Goal: Information Seeking & Learning: Learn about a topic

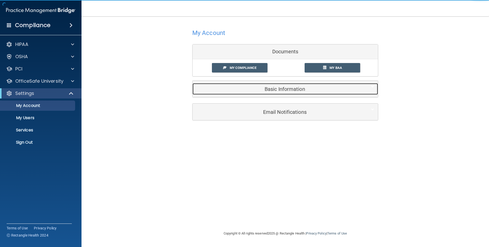
click at [264, 84] on div "Basic Information" at bounding box center [278, 88] width 170 height 11
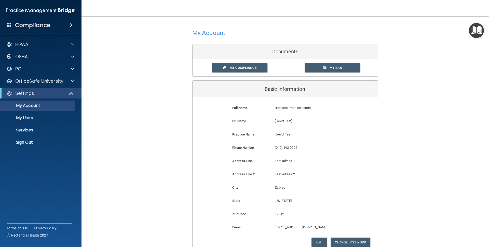
click at [263, 83] on div "Basic Information" at bounding box center [285, 88] width 185 height 17
click at [55, 61] on div "OSHA" at bounding box center [41, 56] width 82 height 10
click at [63, 58] on div "OSHA" at bounding box center [33, 56] width 63 height 6
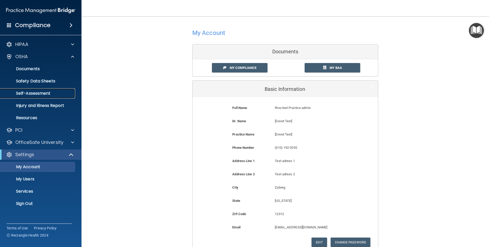
click at [37, 93] on p "Self-Assessment" at bounding box center [38, 93] width 70 height 5
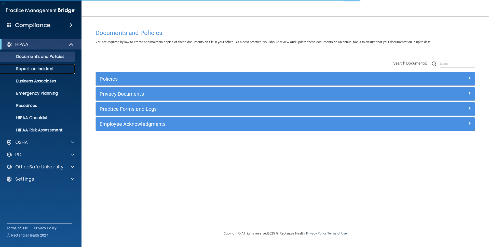
click at [51, 69] on p "Report an Incident" at bounding box center [38, 68] width 70 height 5
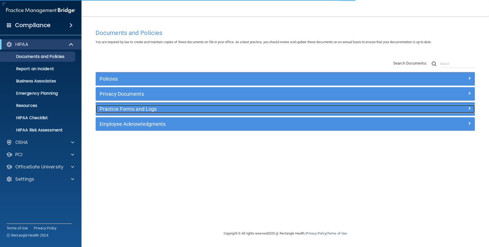
click at [141, 108] on h5 "Practice Forms and Logs" at bounding box center [238, 109] width 277 height 6
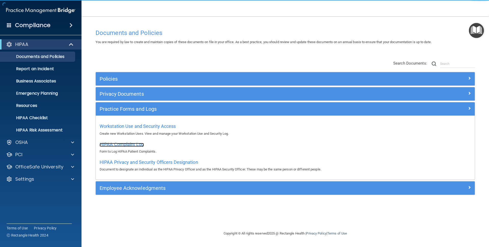
click at [129, 143] on span "HIPAA Complaint Log" at bounding box center [122, 143] width 44 height 5
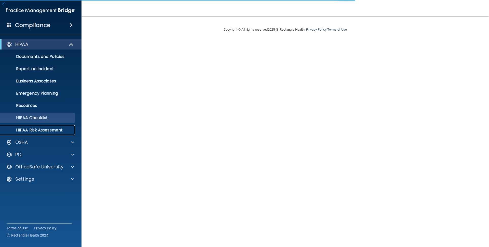
click at [37, 127] on p "HIPAA Risk Assessment" at bounding box center [38, 129] width 70 height 5
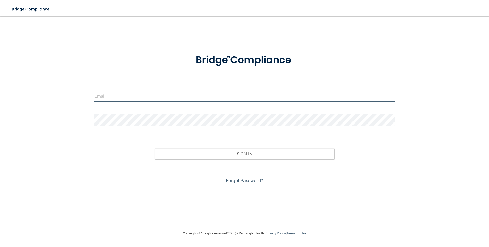
type input "manuela+pa2@devot.team"
type input "[PERSON_NAME][EMAIL_ADDRESS][DOMAIN_NAME]"
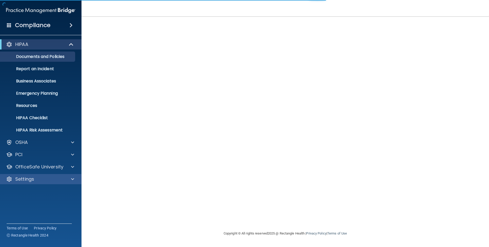
click at [27, 182] on div "Settings" at bounding box center [41, 179] width 82 height 10
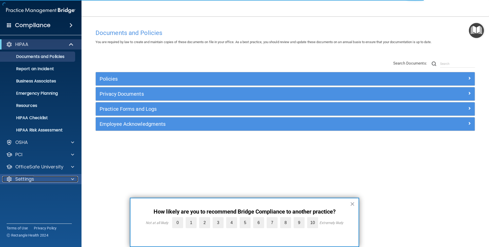
click at [28, 180] on p "Settings" at bounding box center [24, 179] width 19 height 6
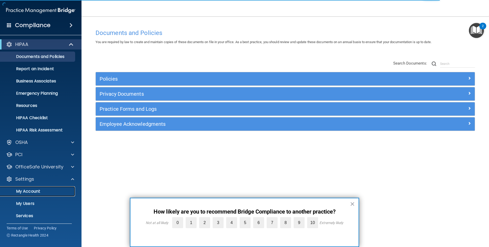
click at [33, 190] on p "My Account" at bounding box center [38, 190] width 70 height 5
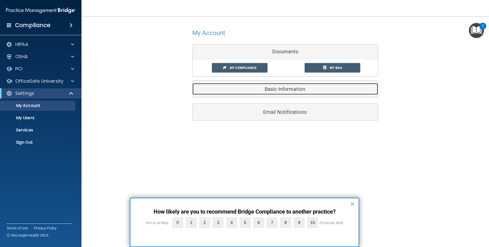
click at [236, 93] on div "Basic Information" at bounding box center [278, 88] width 170 height 11
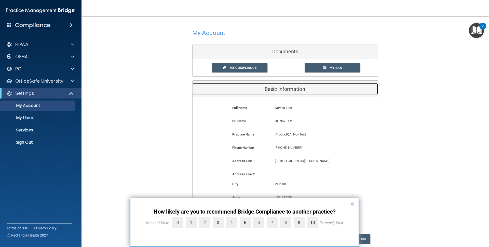
click at [236, 93] on div "Basic Information" at bounding box center [278, 88] width 170 height 11
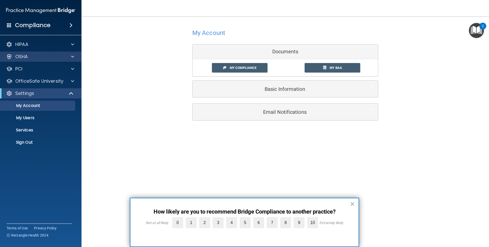
click at [46, 60] on div "OSHA" at bounding box center [41, 56] width 82 height 10
click at [43, 57] on div "OSHA" at bounding box center [33, 56] width 63 height 6
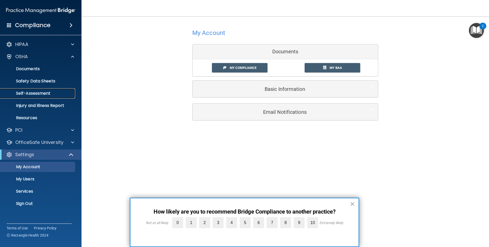
click at [33, 90] on link "Self-Assessment" at bounding box center [35, 93] width 80 height 10
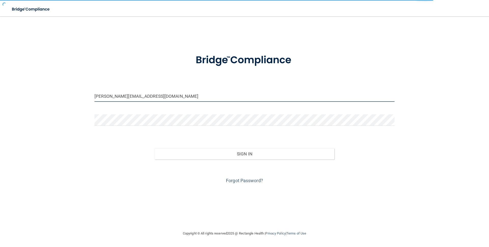
click at [152, 95] on input "[PERSON_NAME][EMAIL_ADDRESS][DOMAIN_NAME]" at bounding box center [244, 95] width 300 height 11
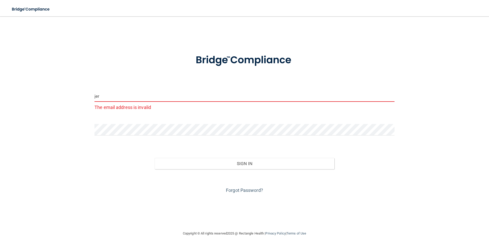
type input "[EMAIL_ADDRESS][DOMAIN_NAME]"
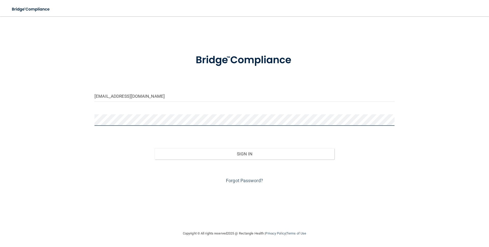
click at [155, 148] on button "Sign In" at bounding box center [245, 153] width 180 height 11
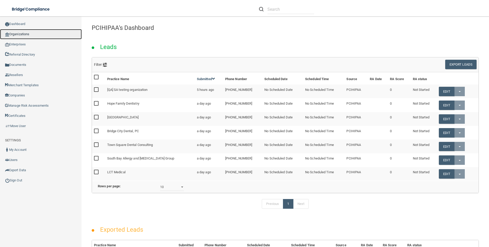
click at [13, 35] on link "Organizations" at bounding box center [41, 34] width 82 height 10
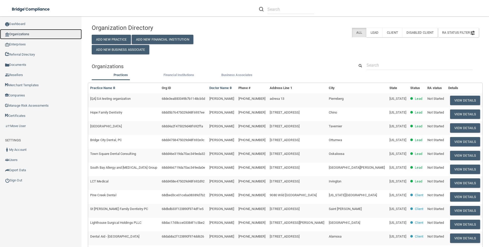
scroll to position [89, 0]
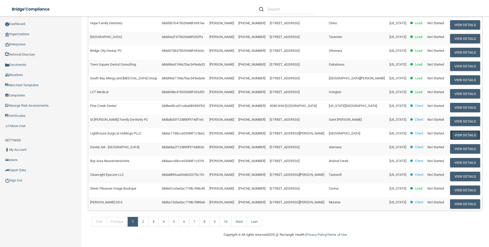
click at [450, 134] on button "View Details" at bounding box center [465, 134] width 30 height 9
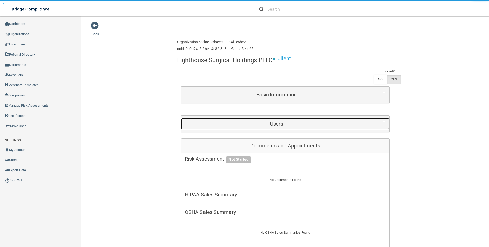
click at [261, 126] on div "Users" at bounding box center [276, 123] width 191 height 11
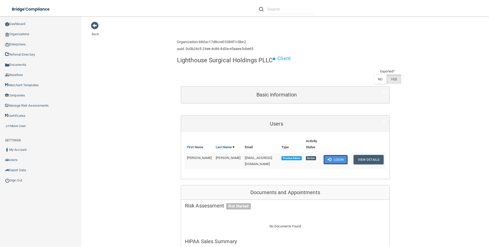
click at [336, 156] on button "Login" at bounding box center [335, 159] width 24 height 9
drag, startPoint x: 143, startPoint y: 36, endPoint x: 118, endPoint y: 31, distance: 24.9
click at [93, 25] on span at bounding box center [95, 26] width 8 height 8
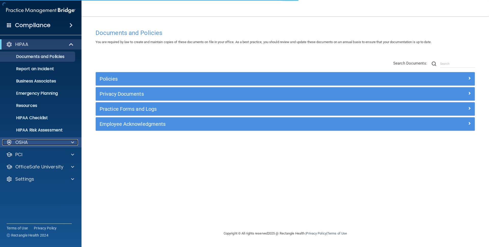
click at [28, 142] on p "OSHA" at bounding box center [21, 142] width 13 height 6
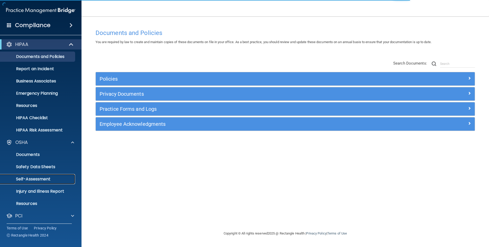
click at [34, 178] on p "Self-Assessment" at bounding box center [38, 178] width 70 height 5
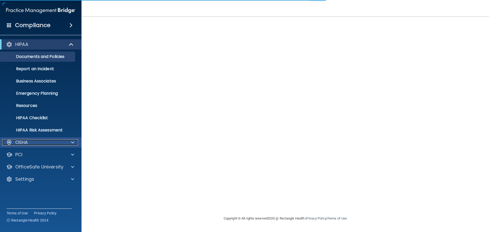
click at [38, 142] on div "OSHA" at bounding box center [33, 142] width 63 height 6
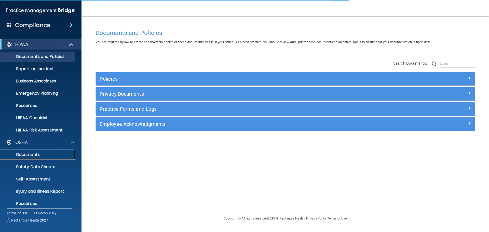
click at [36, 151] on link "Documents" at bounding box center [35, 154] width 80 height 10
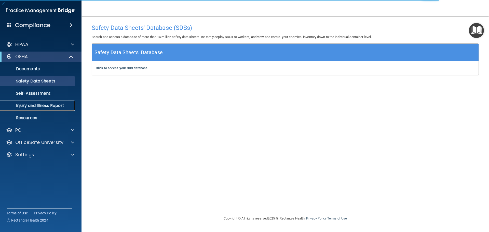
click at [31, 100] on link "Injury and Illness Report" at bounding box center [35, 105] width 80 height 10
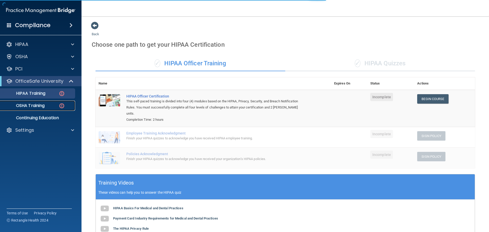
click at [40, 107] on p "OSHA Training" at bounding box center [23, 105] width 41 height 5
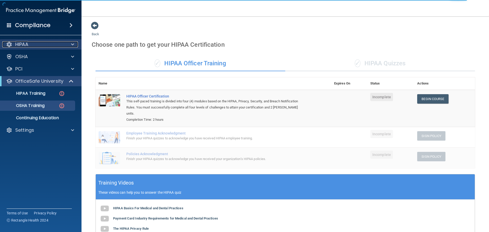
click at [32, 43] on div "HIPAA" at bounding box center [33, 44] width 63 height 6
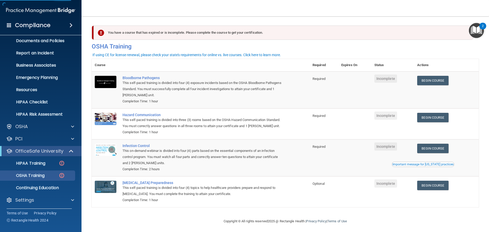
scroll to position [17, 0]
click at [35, 112] on p "HIPAA Risk Assessment" at bounding box center [38, 113] width 70 height 5
